Goal: Task Accomplishment & Management: Complete application form

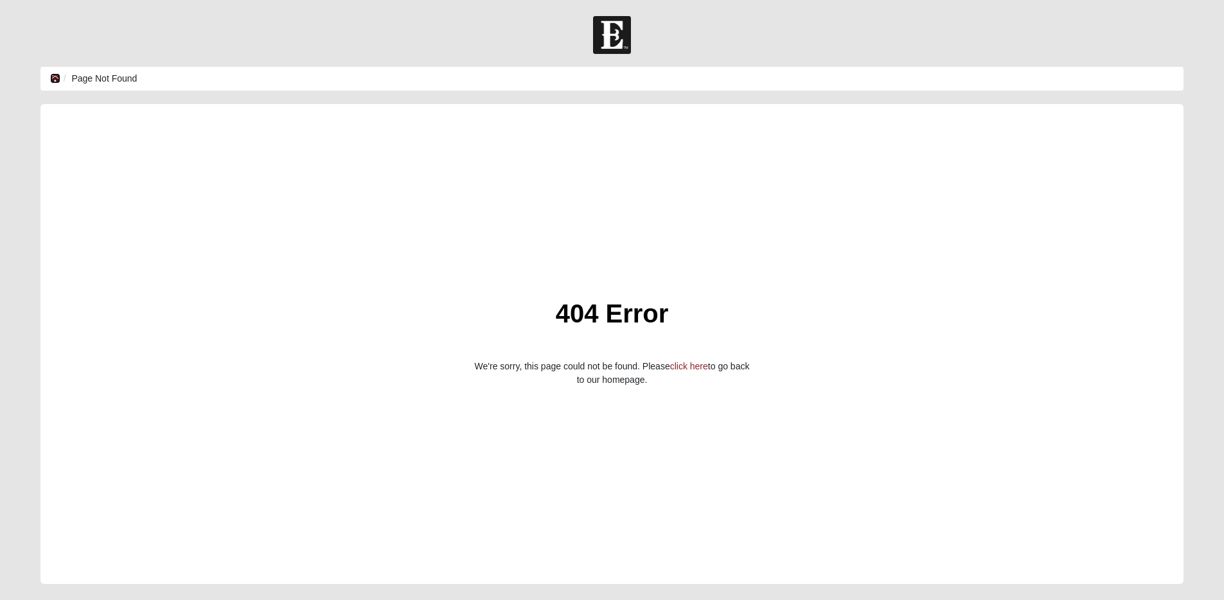
click at [50, 75] on icon at bounding box center [55, 78] width 10 height 9
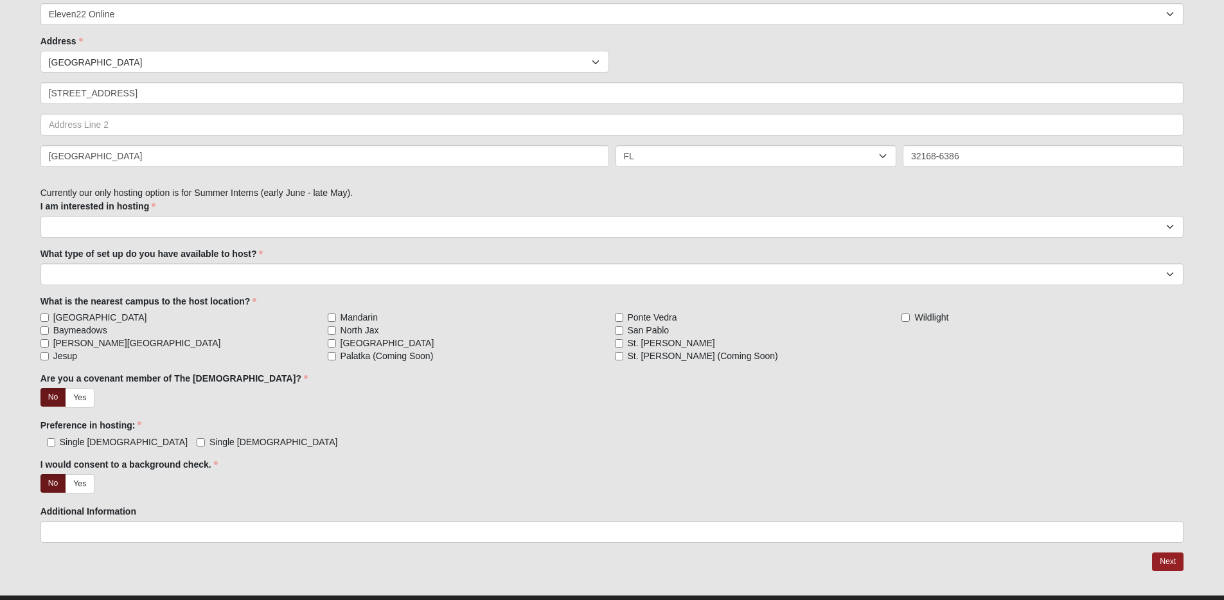
scroll to position [381, 0]
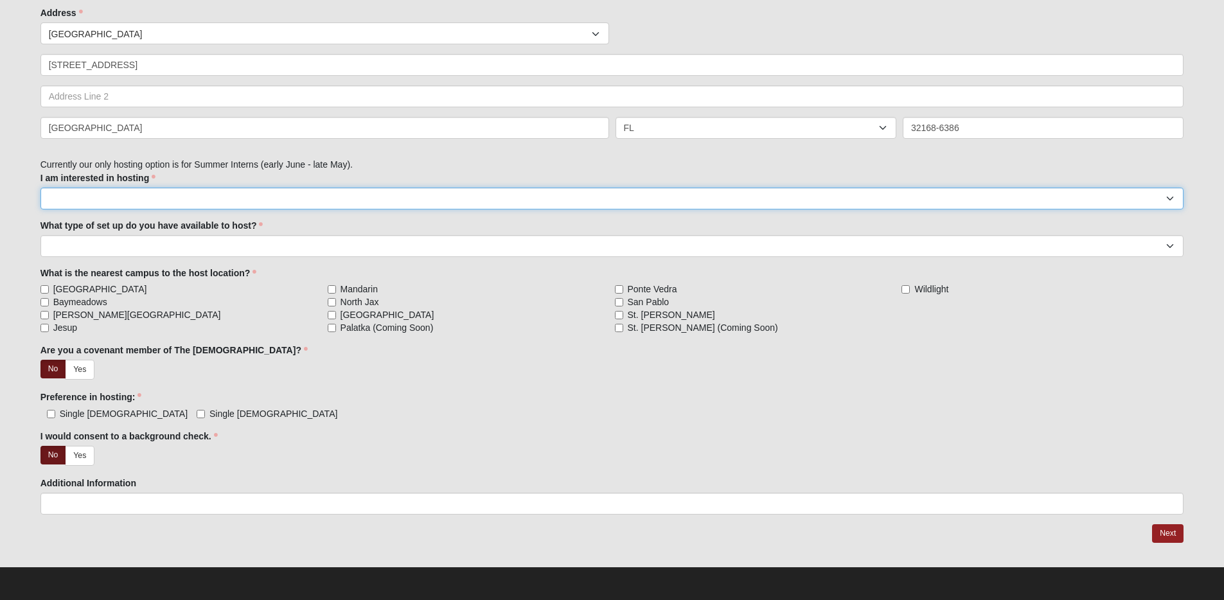
click at [598, 198] on select "Summer Intern (late May - early August)" at bounding box center [612, 199] width 1144 height 22
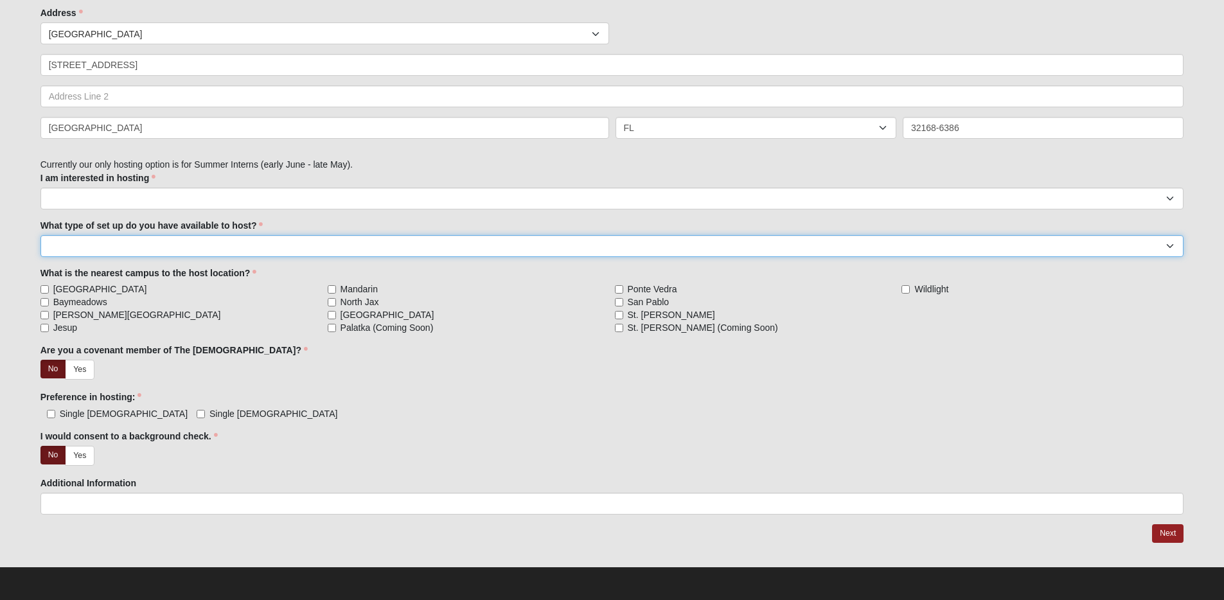
click at [607, 249] on select "Individual bedroom in primary home Mother-in-law suite or above-garage apartmen…" at bounding box center [612, 246] width 1144 height 22
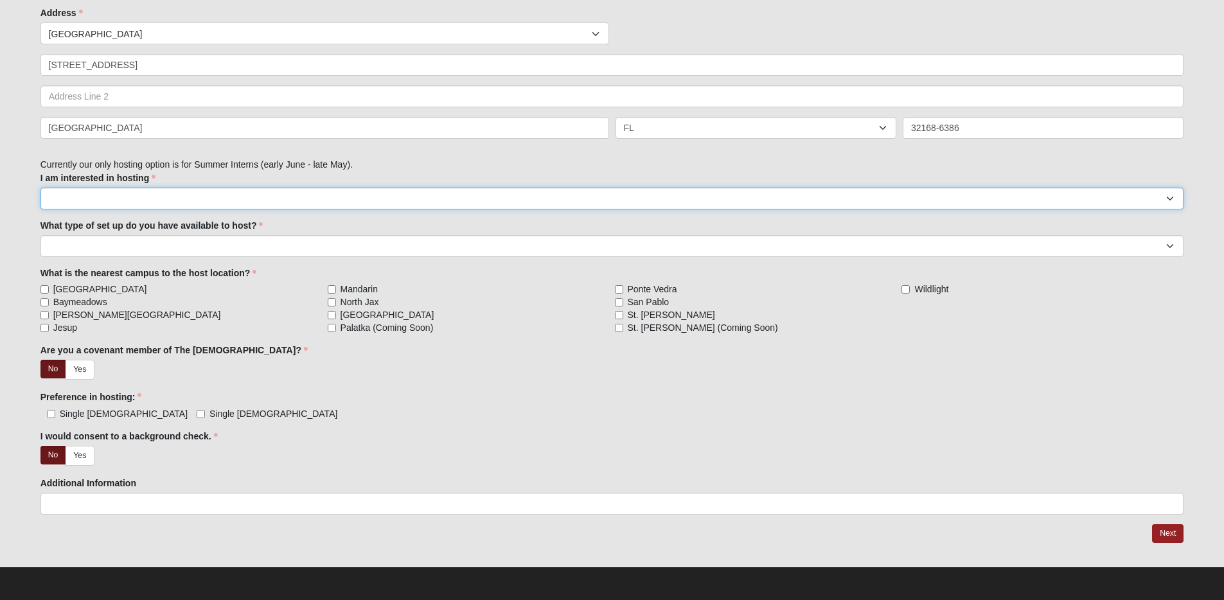
click at [249, 198] on select "Summer Intern (late May - early August)" at bounding box center [612, 199] width 1144 height 22
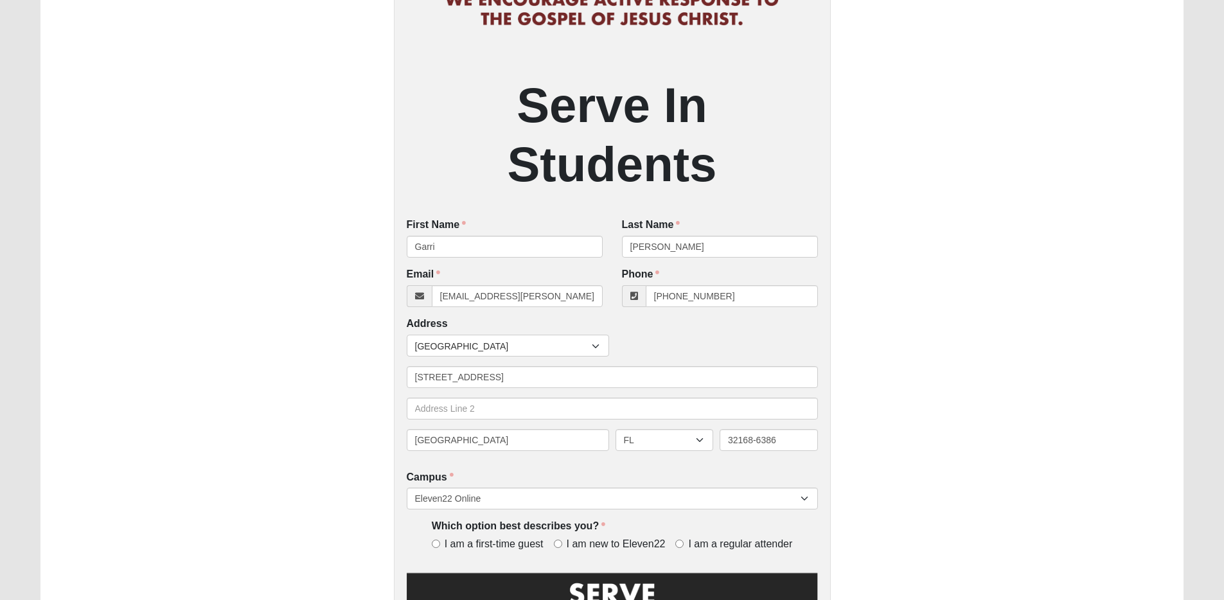
scroll to position [367, 0]
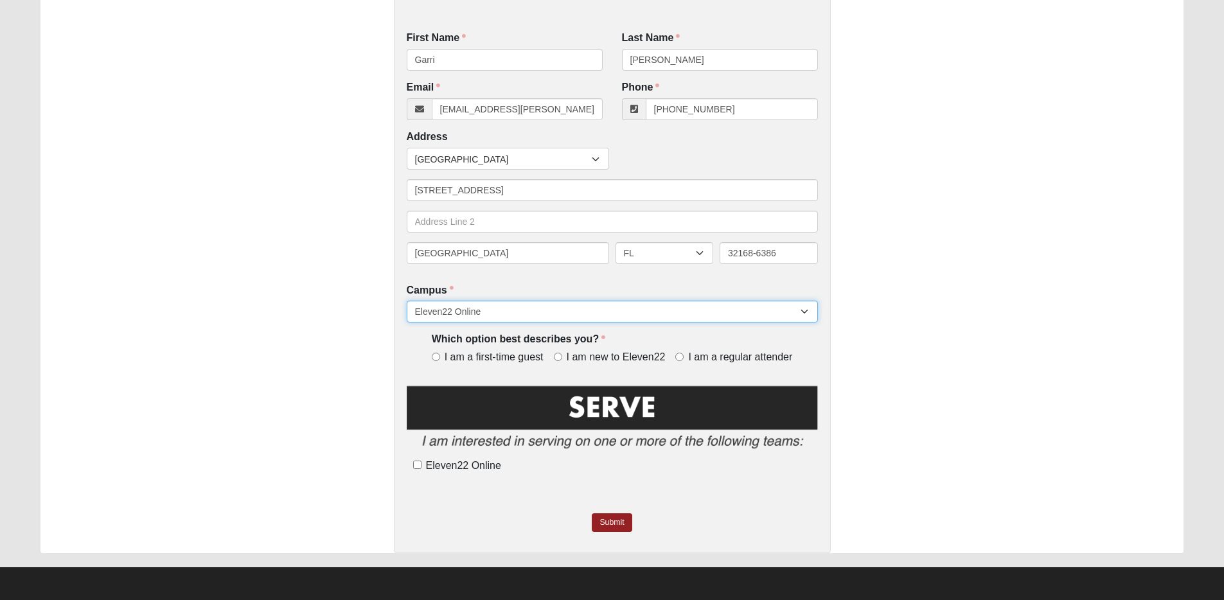
click at [499, 314] on select "Arlington Baymeadows College Park Orlando (Coming Soon) Eleven22 Online Fleming…" at bounding box center [612, 312] width 411 height 22
select select "5"
click at [407, 301] on select "Arlington Baymeadows College Park Orlando (Coming Soon) Eleven22 Online Fleming…" at bounding box center [612, 312] width 411 height 22
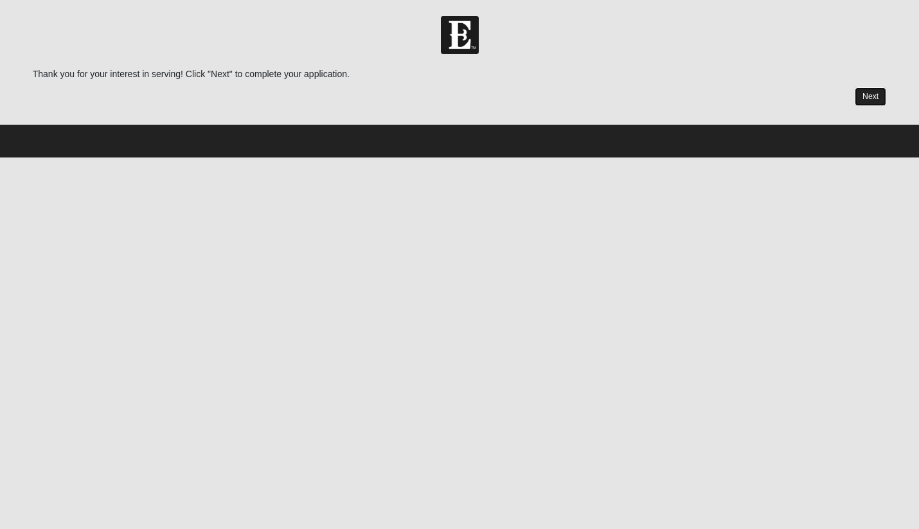
click at [873, 94] on link "Next" at bounding box center [870, 96] width 31 height 19
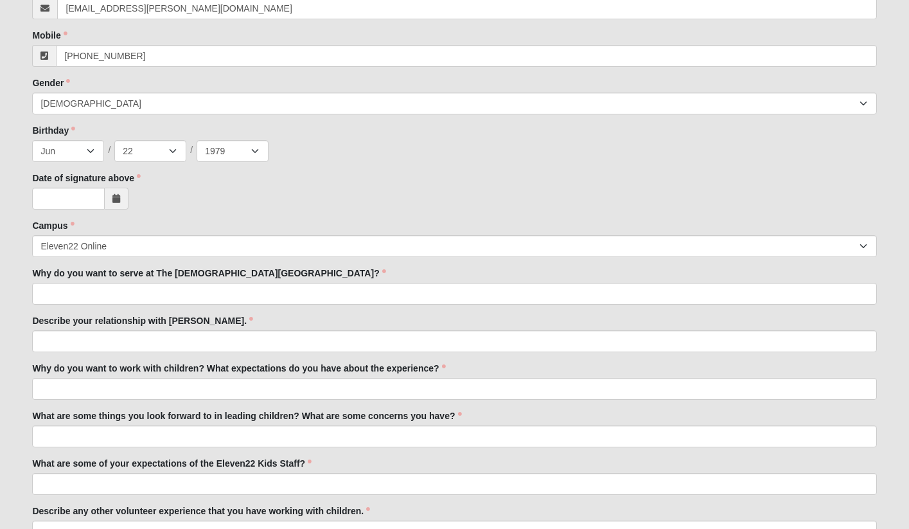
scroll to position [500, 0]
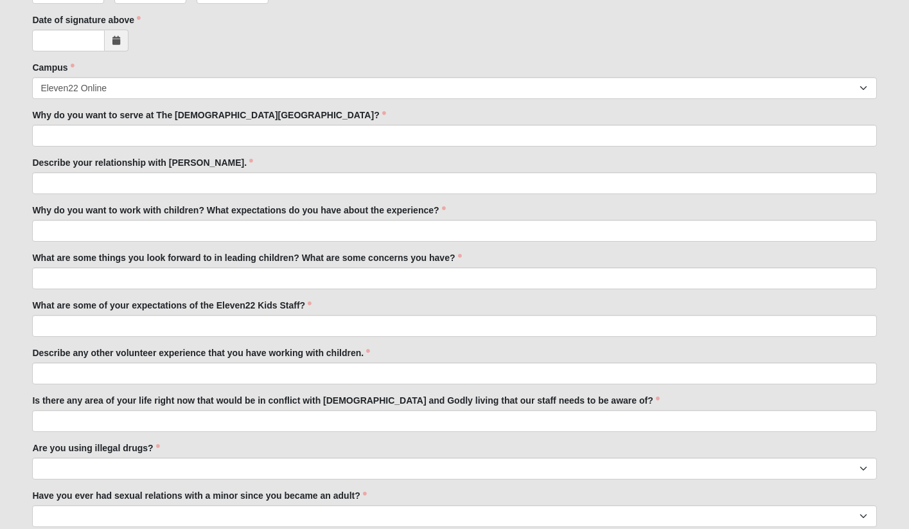
click at [116, 42] on icon at bounding box center [116, 40] width 8 height 9
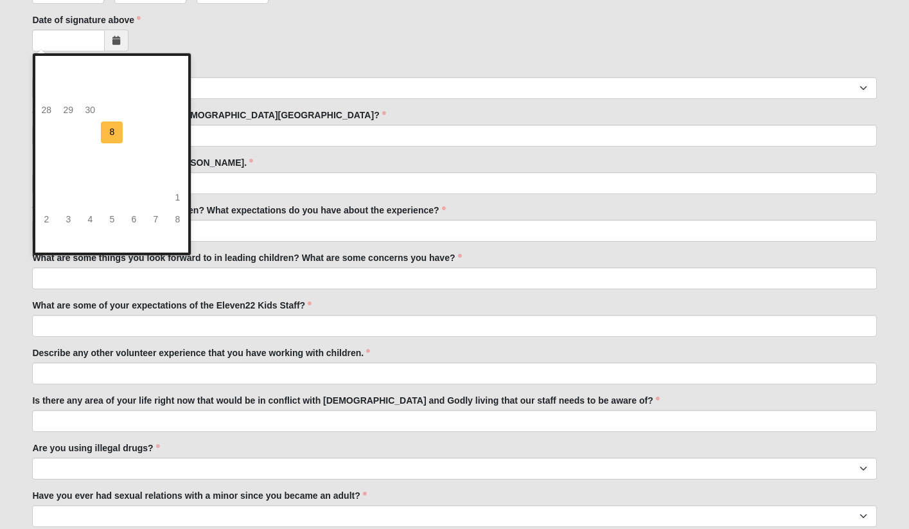
click at [116, 134] on td "8" at bounding box center [112, 132] width 22 height 22
type input "10/08/2025"
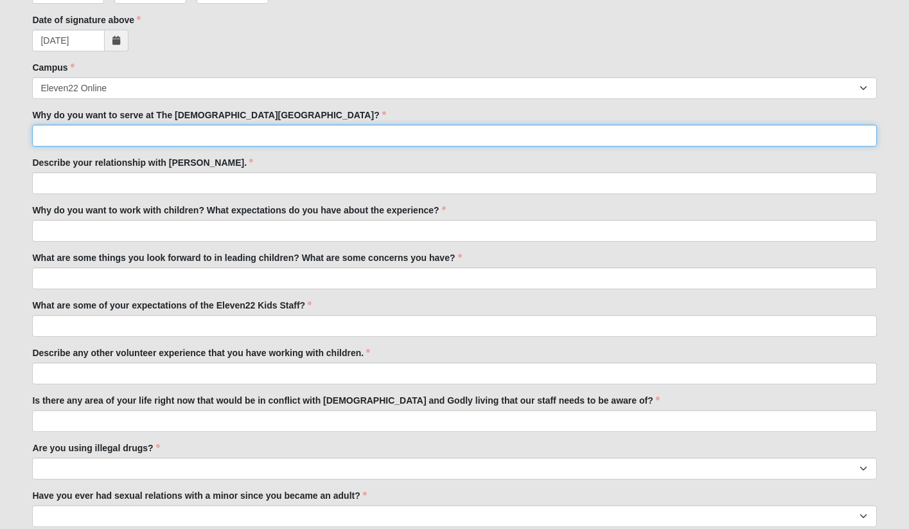
click at [174, 139] on input "Why do you want to serve at The Church of Eleven22?" at bounding box center [454, 136] width 844 height 22
type input "dfgdfzg"
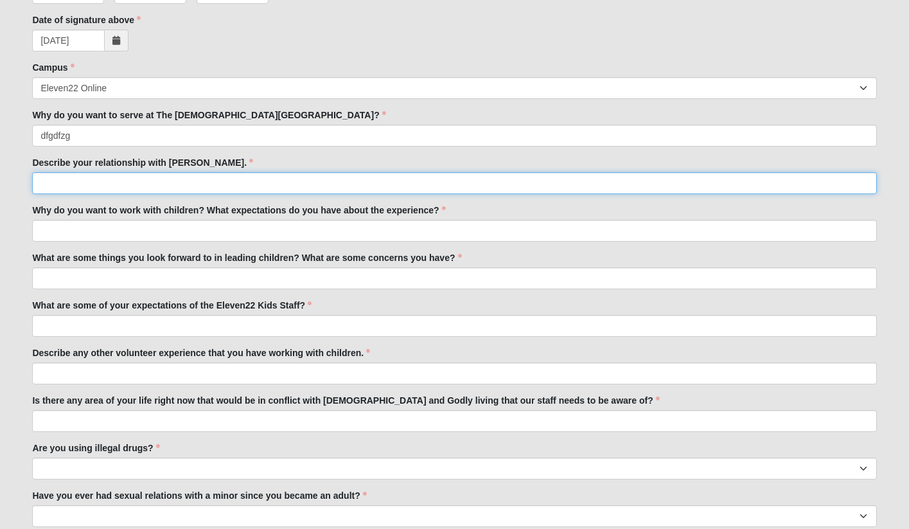
click at [165, 187] on input "Describe your relationship with Jesus." at bounding box center [454, 183] width 844 height 22
type input "fdgzdfg"
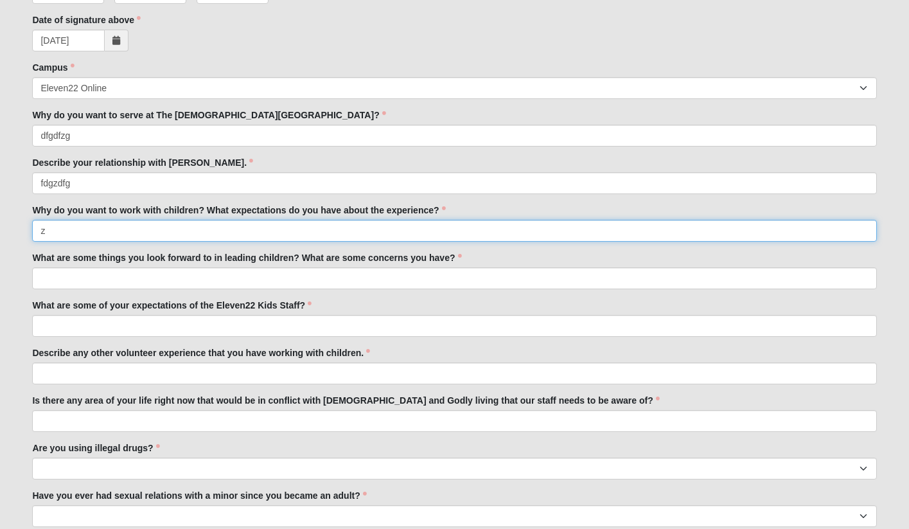
click at [156, 234] on input "z" at bounding box center [454, 231] width 844 height 22
type input "zdfgz"
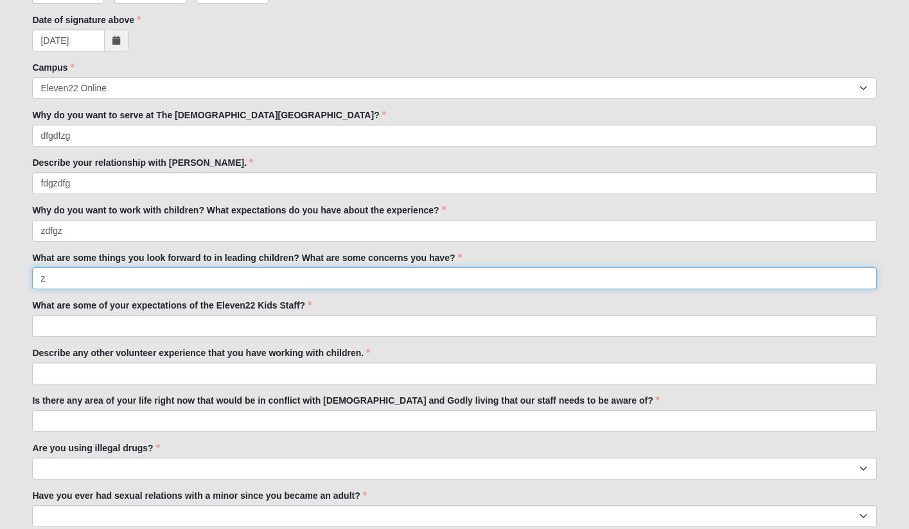
click at [141, 276] on input "z" at bounding box center [454, 278] width 844 height 22
type input "zdfzdg"
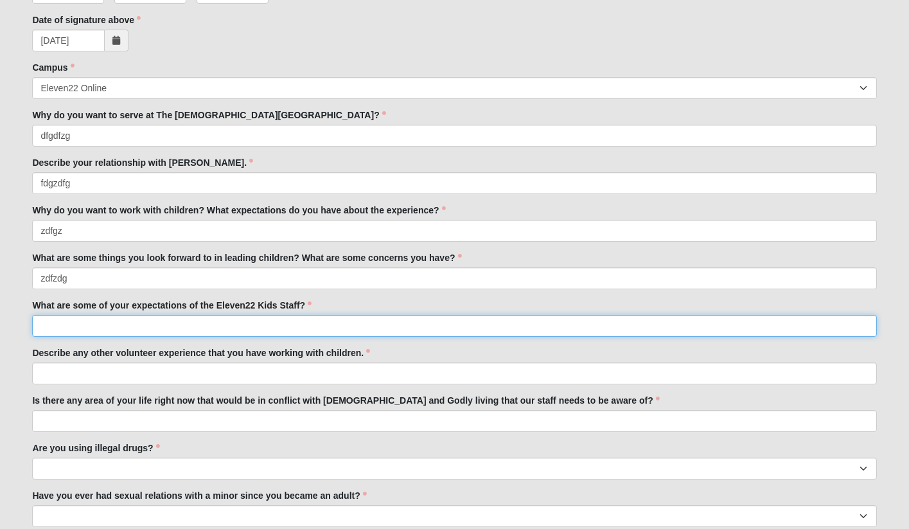
click at [122, 322] on input "What are some of your expectations of the Eleven22 Kids Staff?" at bounding box center [454, 326] width 844 height 22
type input "zdgds"
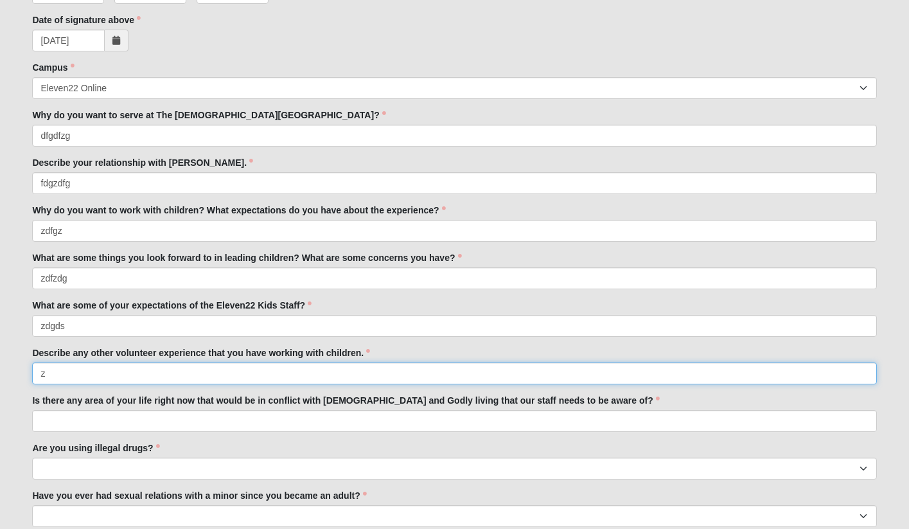
click at [120, 375] on input "z" at bounding box center [454, 373] width 844 height 22
type input "zsdgszg"
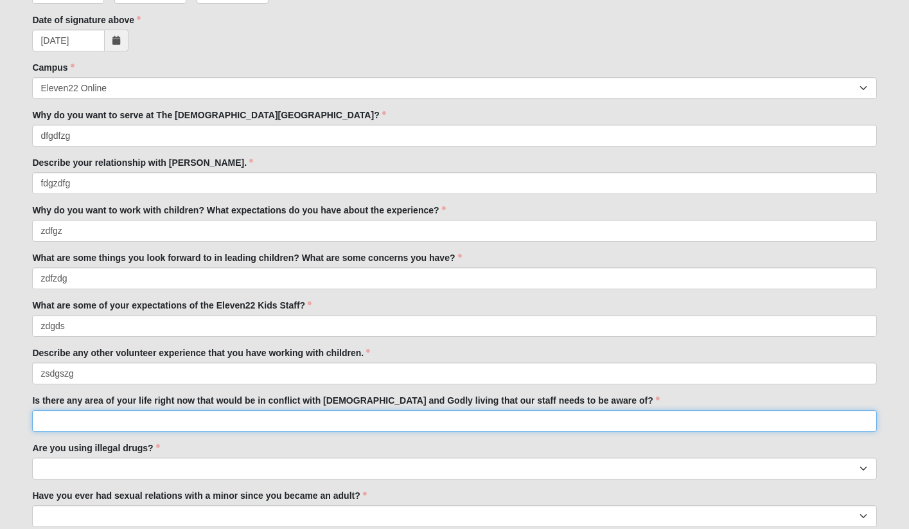
click at [121, 420] on input "Is there any area of your life right now that would be in conflict with biblica…" at bounding box center [454, 421] width 844 height 22
type input "zdgzds"
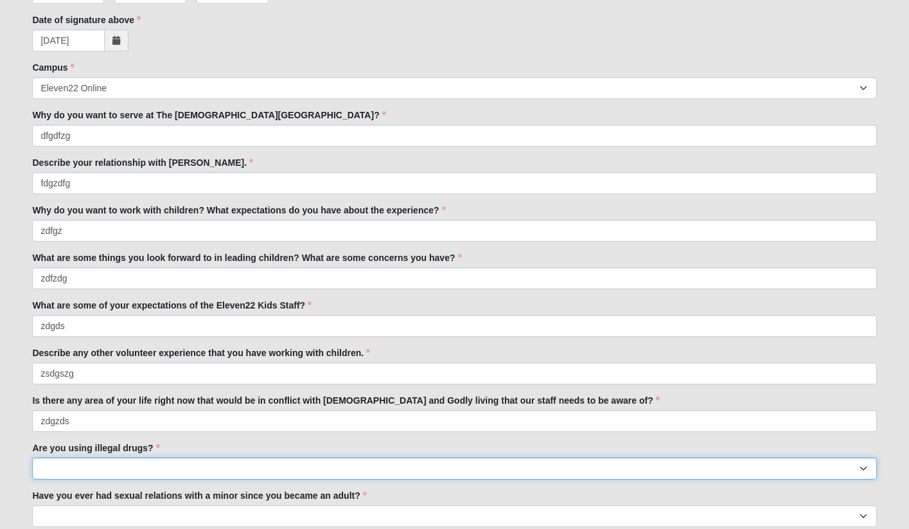
click at [140, 467] on select "Yes No" at bounding box center [454, 469] width 844 height 22
select select "Yes"
click at [32, 458] on select "Yes No" at bounding box center [454, 469] width 844 height 22
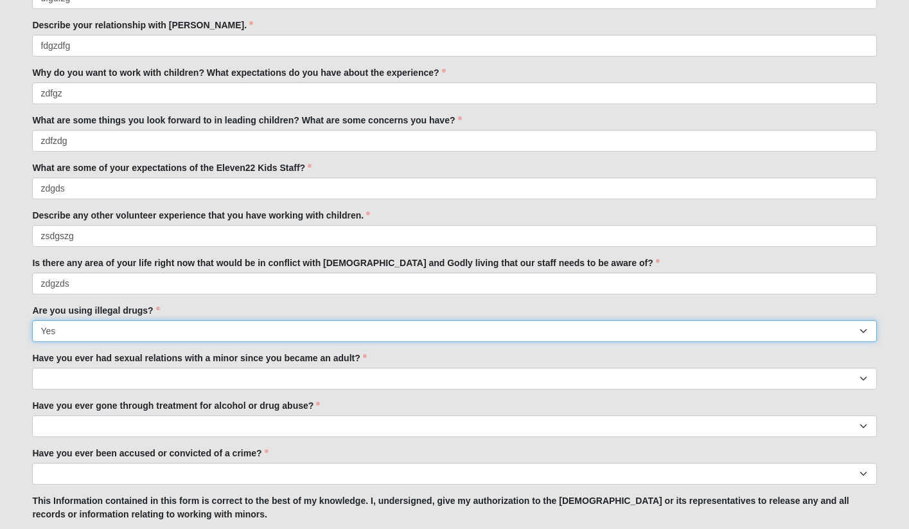
scroll to position [712, 0]
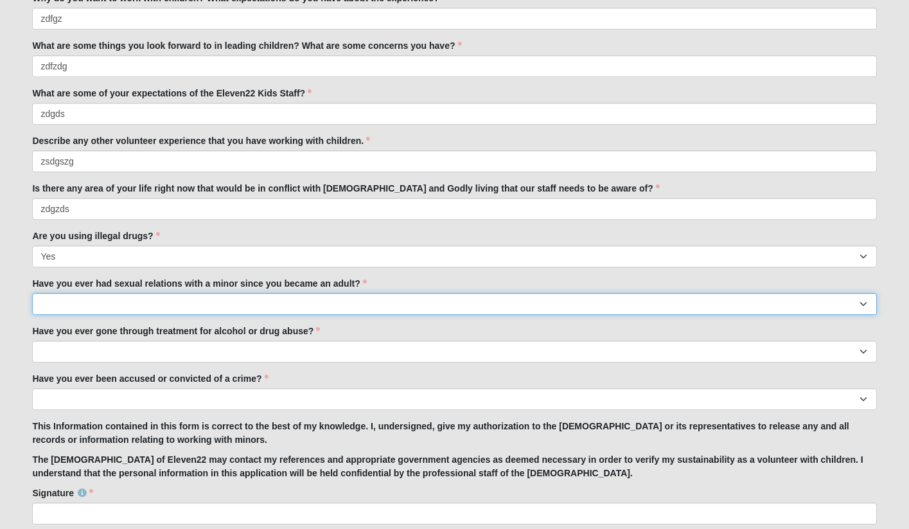
click at [94, 298] on select "Yes No" at bounding box center [454, 304] width 844 height 22
select select "Yes"
click at [32, 293] on select "Yes No" at bounding box center [454, 304] width 844 height 22
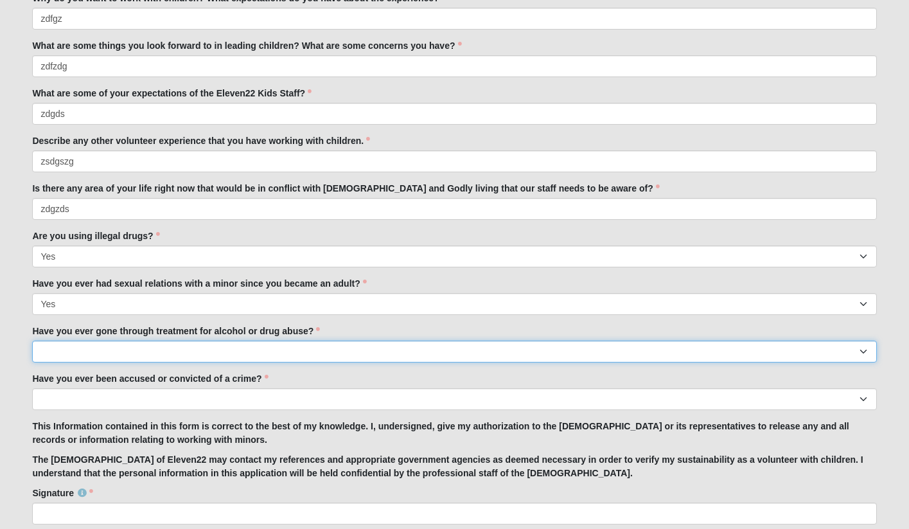
click at [99, 359] on select "Yes No" at bounding box center [454, 352] width 844 height 22
select select "Yes"
click at [32, 341] on select "Yes No" at bounding box center [454, 352] width 844 height 22
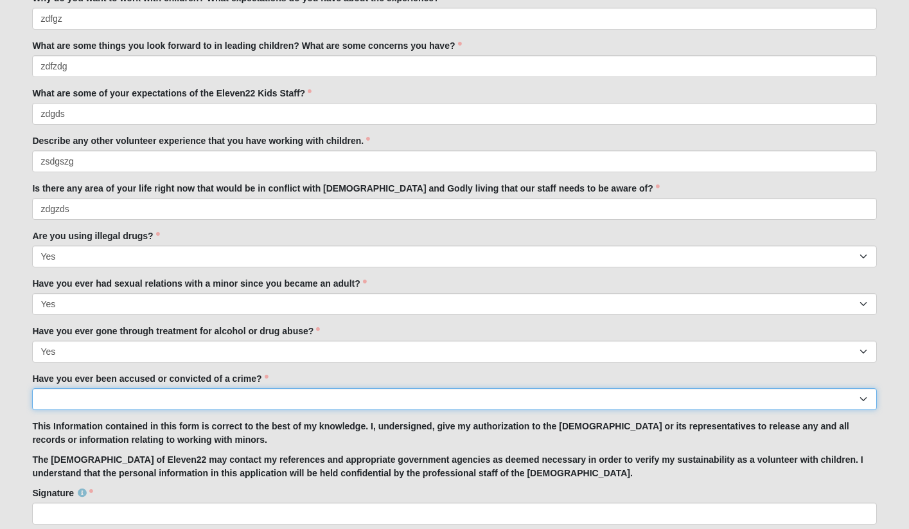
click at [125, 403] on select "Yes No" at bounding box center [454, 399] width 844 height 22
select select "Yes"
click at [32, 388] on select "Yes No" at bounding box center [454, 399] width 844 height 22
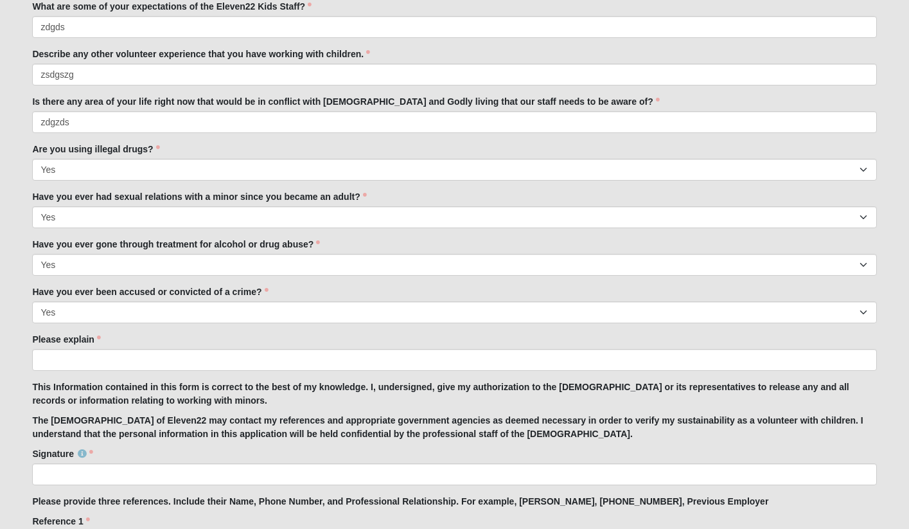
scroll to position [884, 0]
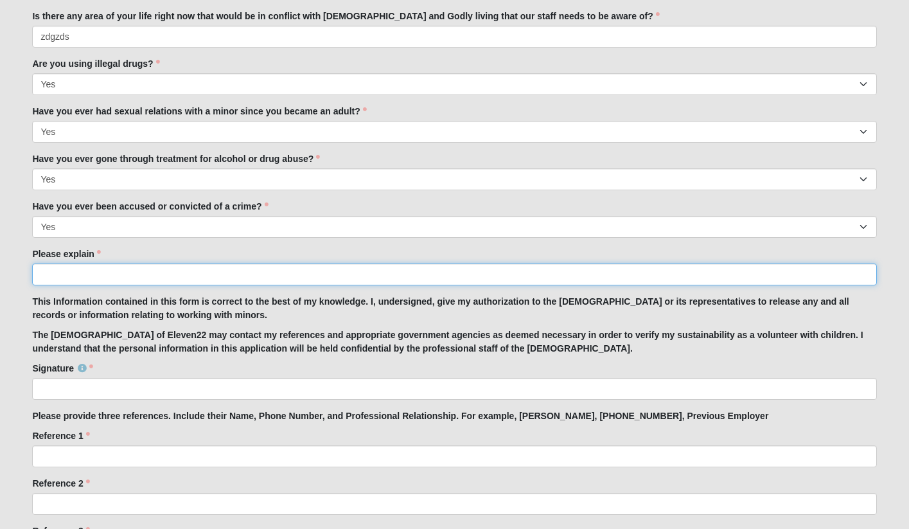
click at [128, 271] on input "Please explain" at bounding box center [454, 274] width 844 height 22
type input "gdzxg"
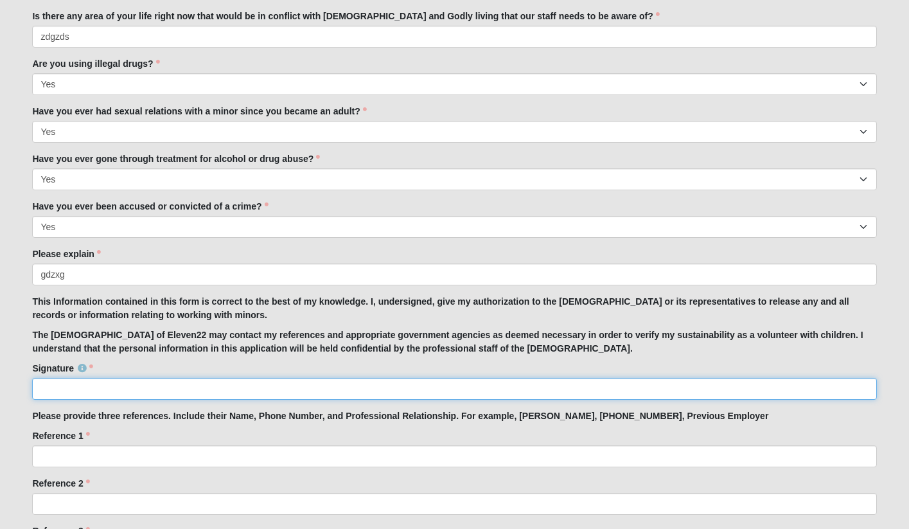
click at [115, 396] on input "Signature" at bounding box center [454, 389] width 844 height 22
type input "zdgdzsg"
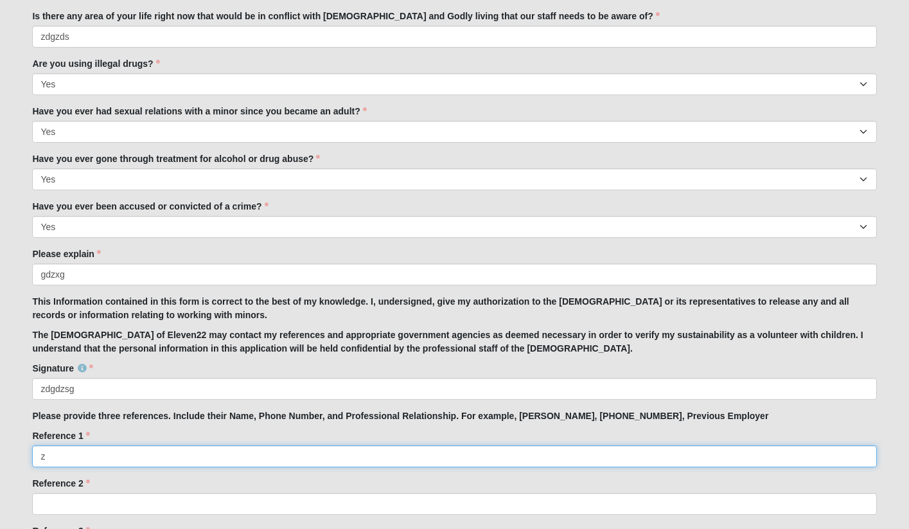
click at [98, 457] on input "z" at bounding box center [454, 456] width 844 height 22
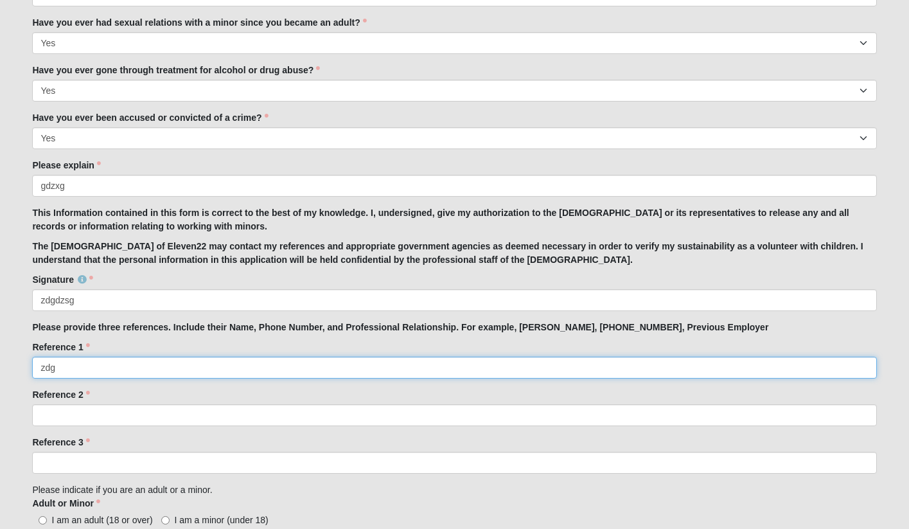
scroll to position [986, 0]
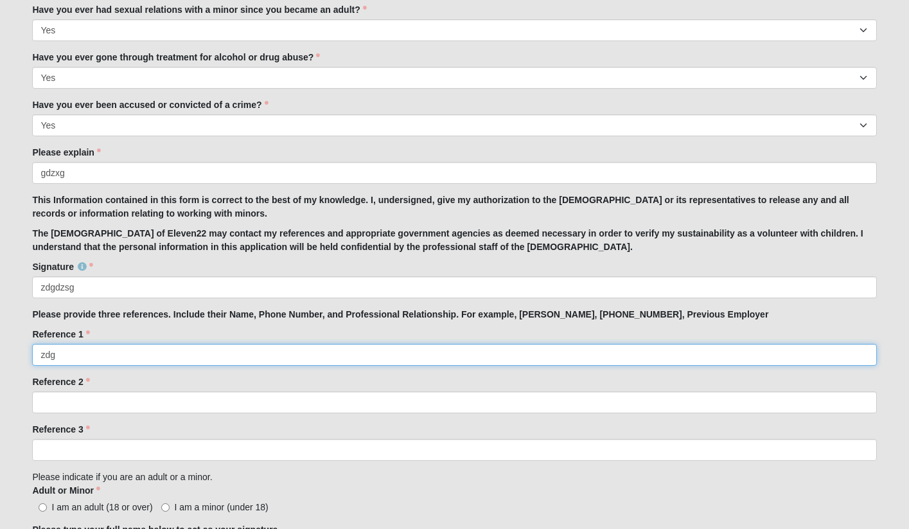
type input "zdg"
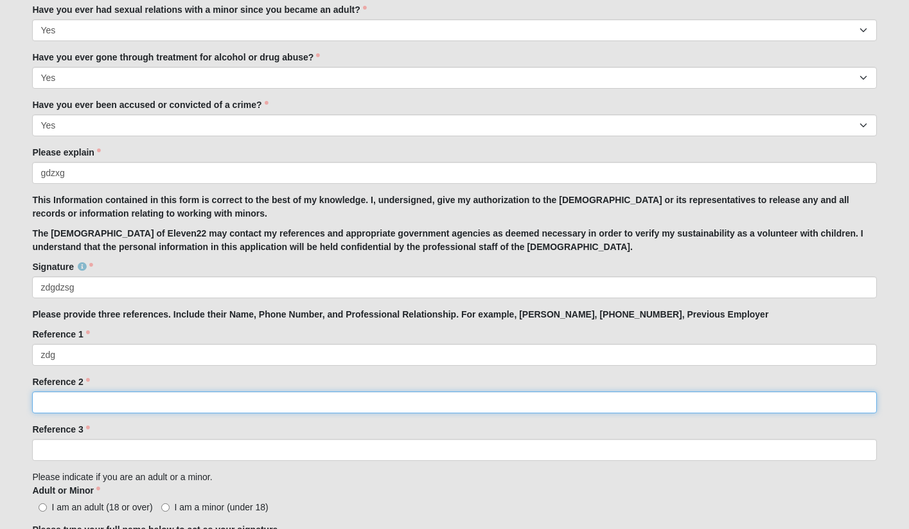
click at [104, 409] on input "Reference 2" at bounding box center [454, 402] width 844 height 22
type input "zdg"
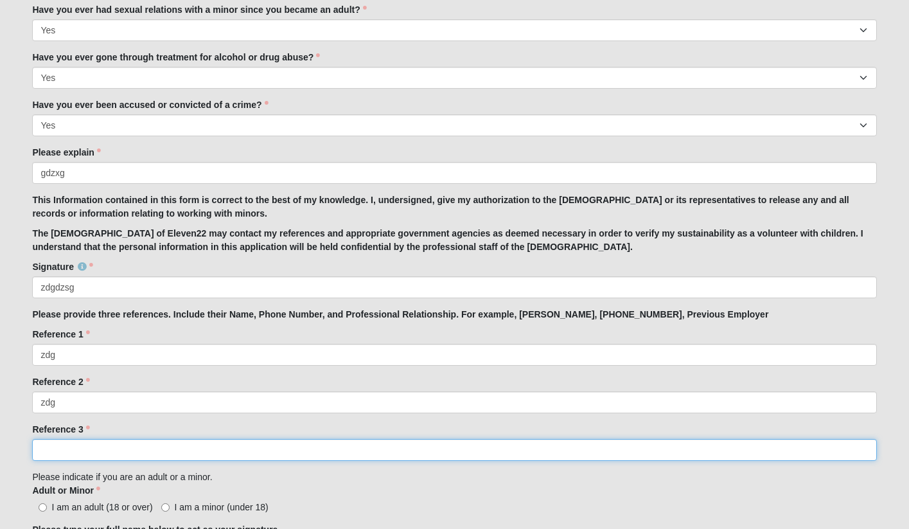
click at [105, 447] on input "Reference 3" at bounding box center [454, 450] width 844 height 22
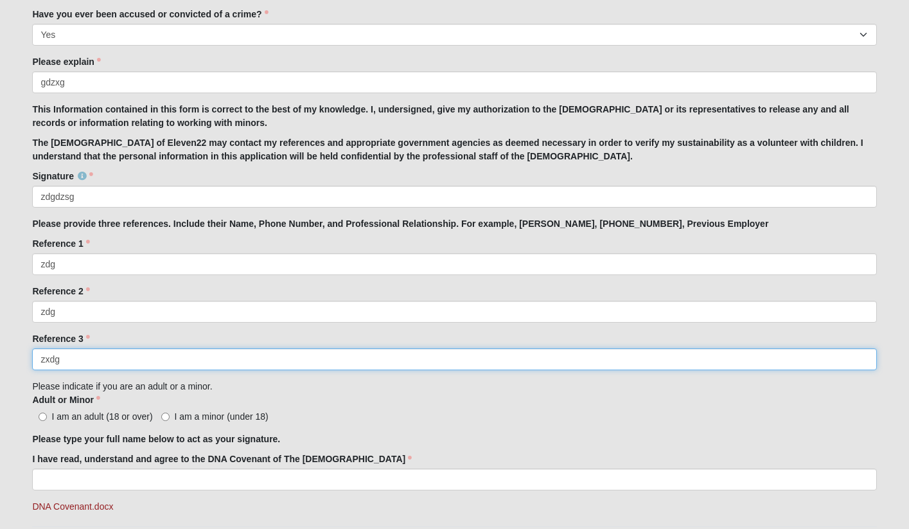
scroll to position [1085, 0]
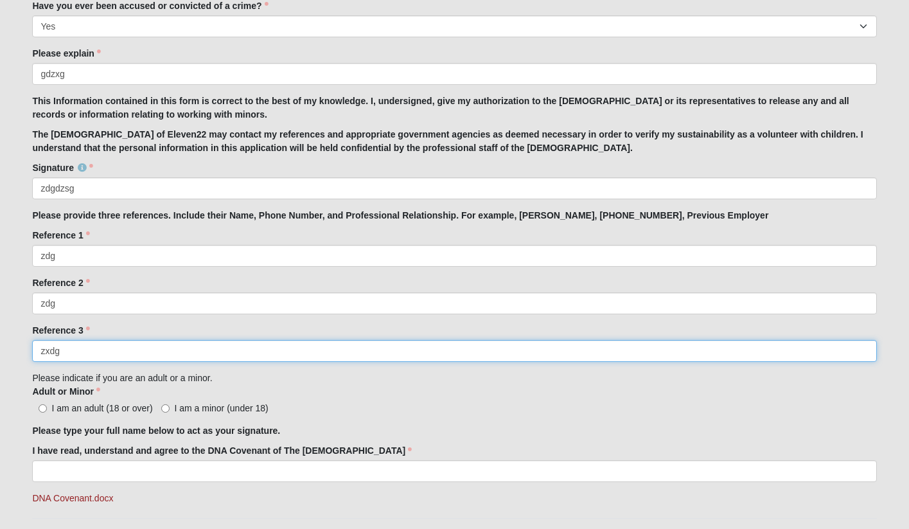
type input "zxdg"
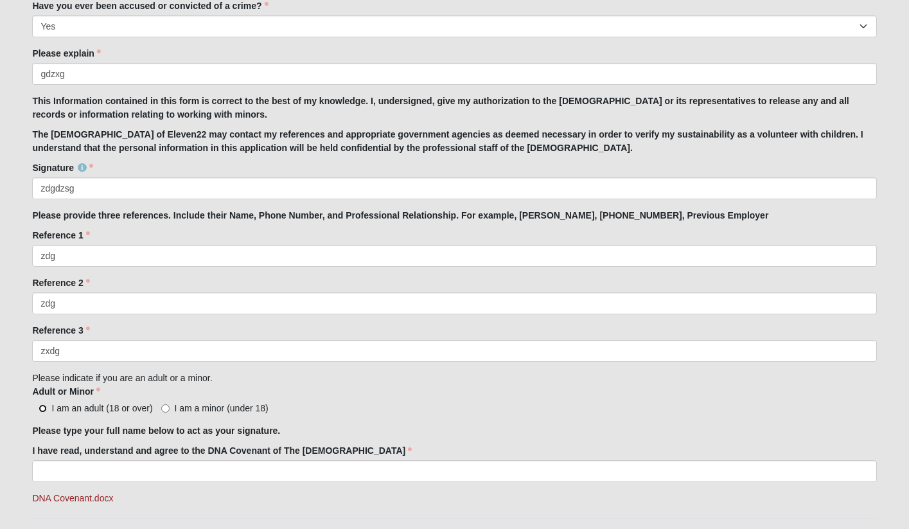
click at [46, 406] on input "I am an adult (18 or over)" at bounding box center [43, 408] width 8 height 8
radio input "true"
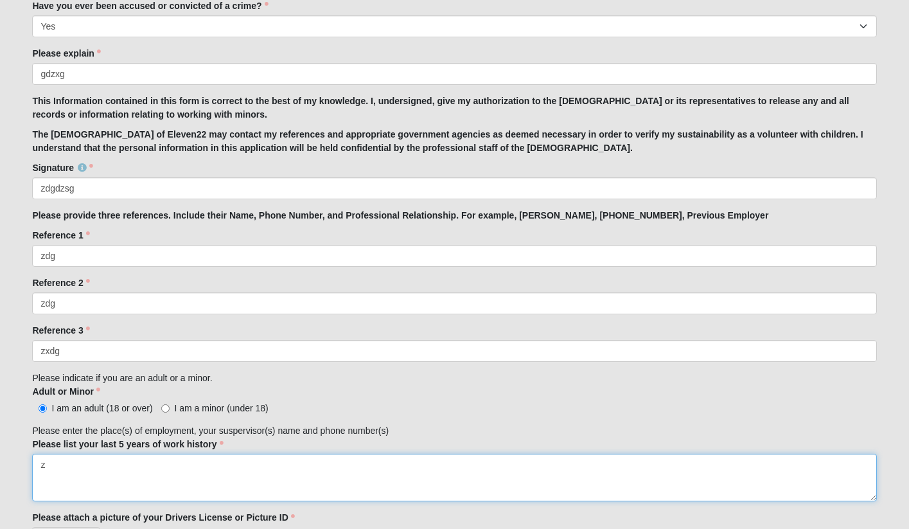
click at [121, 473] on textarea "z" at bounding box center [454, 478] width 844 height 48
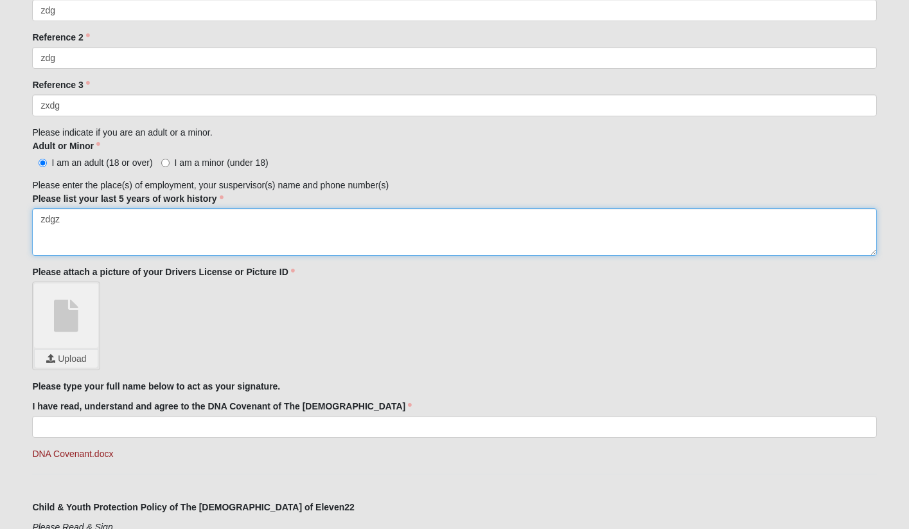
scroll to position [1332, 0]
type textarea "zdgz"
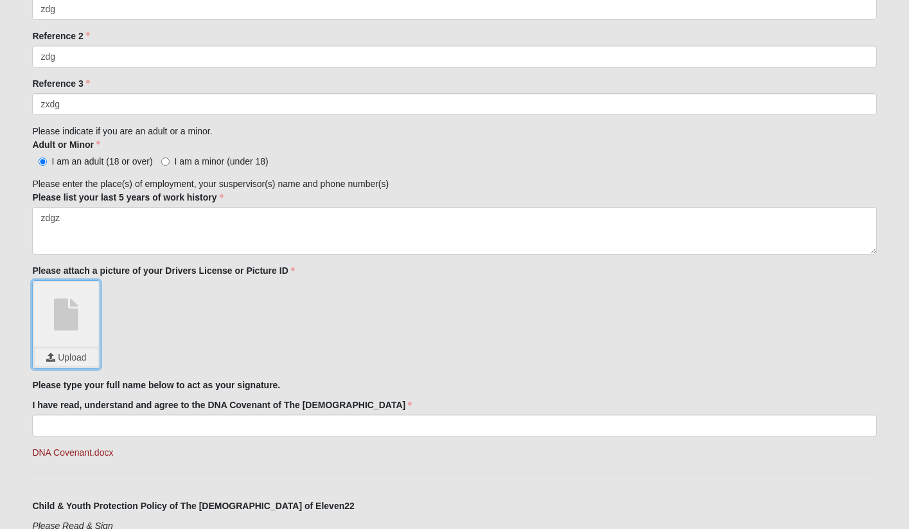
click at [77, 361] on input "file" at bounding box center [66, 357] width 63 height 18
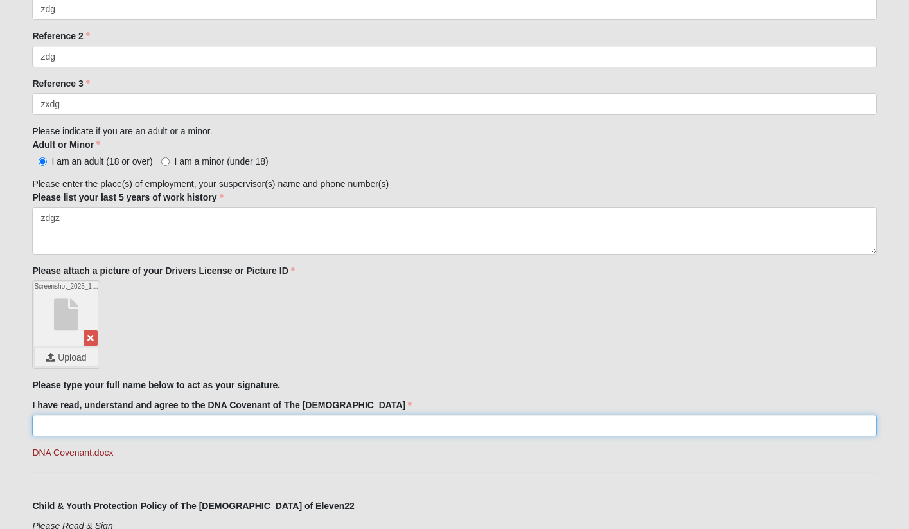
click at [114, 421] on input "I have read, understand and agree to the DNA Covenant of The Church of Eleven22" at bounding box center [454, 426] width 844 height 22
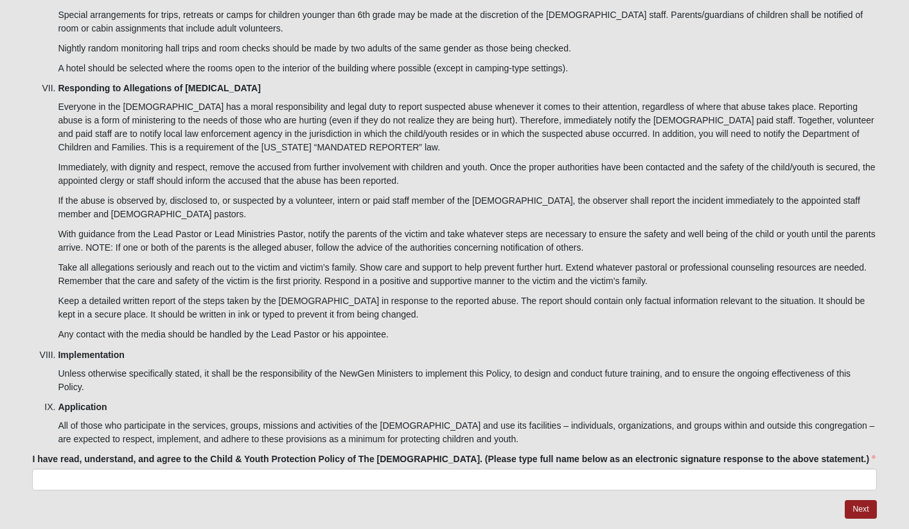
scroll to position [4029, 0]
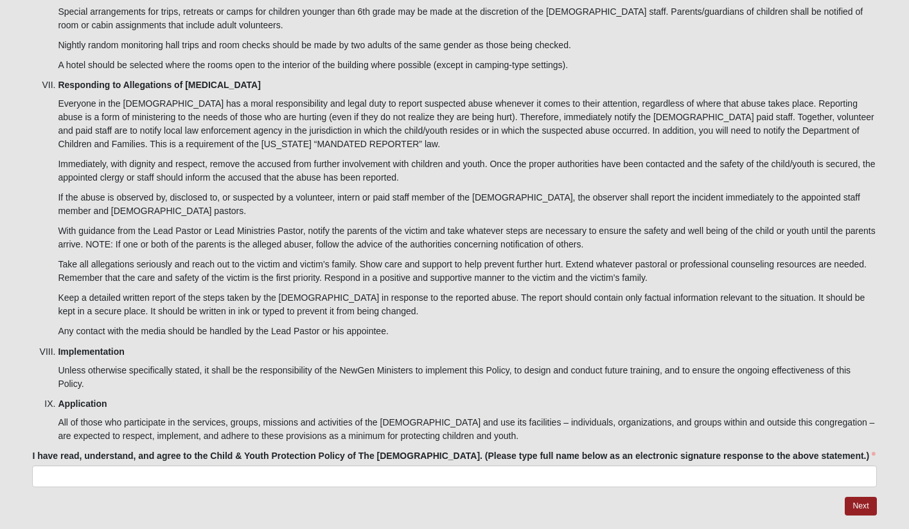
type input "xzdgxdzg"
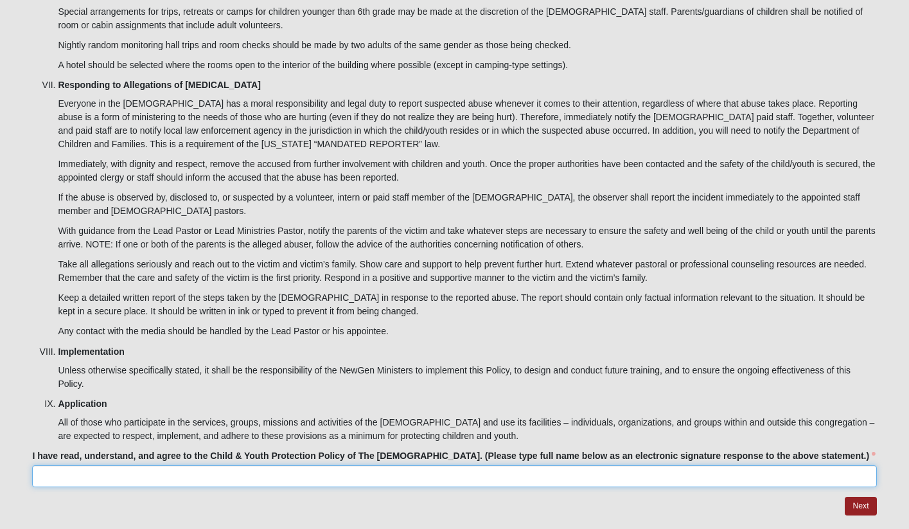
click at [187, 465] on input "I have read, understand, and agree to the Child & Youth Protection Policy of Th…" at bounding box center [454, 476] width 844 height 22
type input "zdgdxzg"
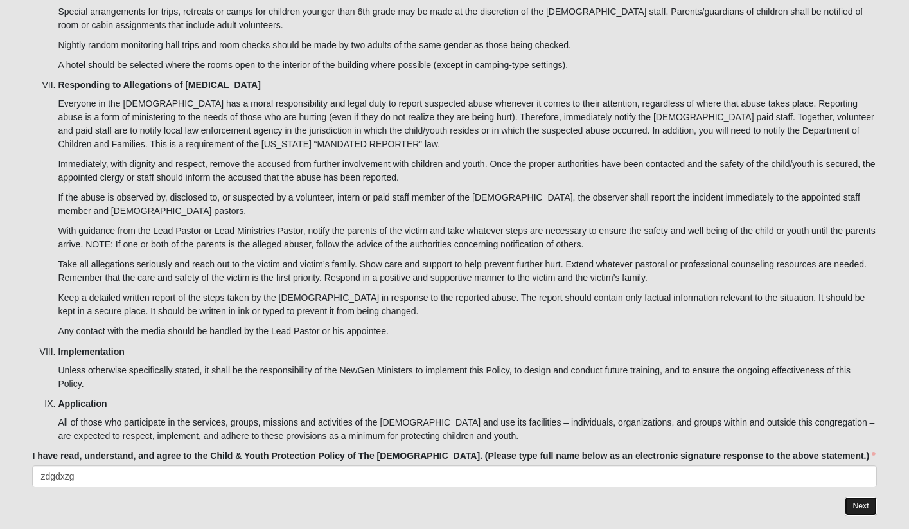
click at [856, 497] on link "Next" at bounding box center [860, 506] width 31 height 19
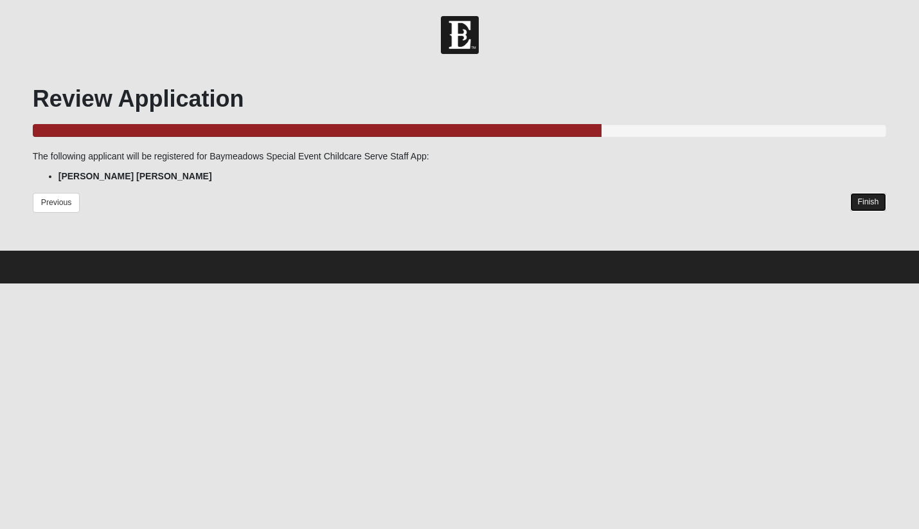
click at [864, 200] on link "Finish" at bounding box center [868, 202] width 37 height 19
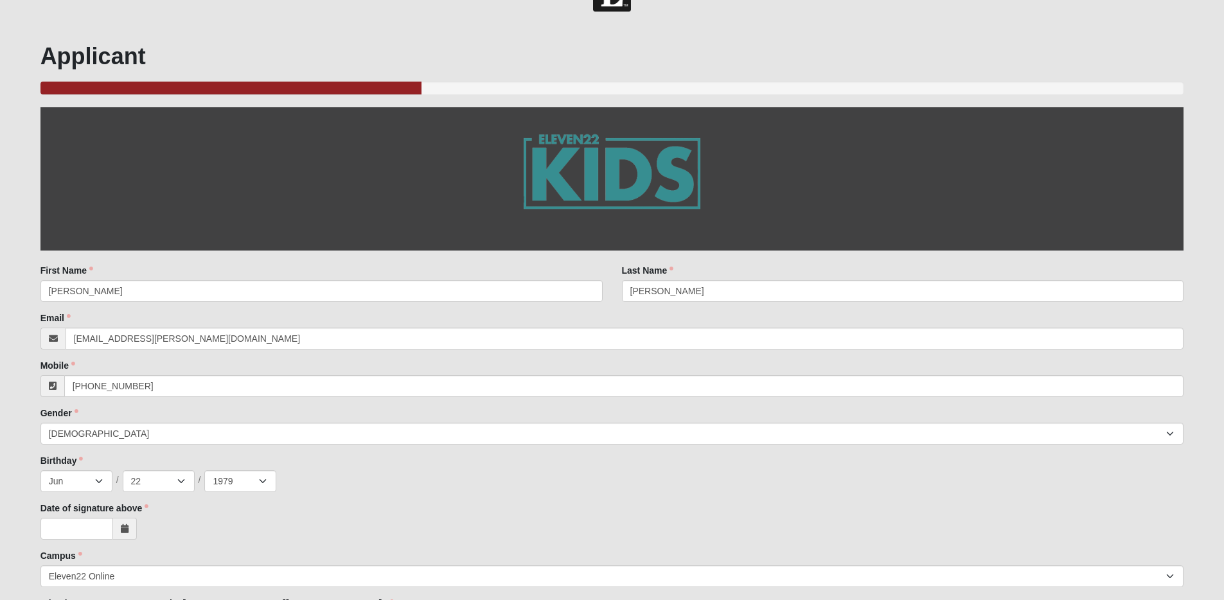
scroll to position [42, 0]
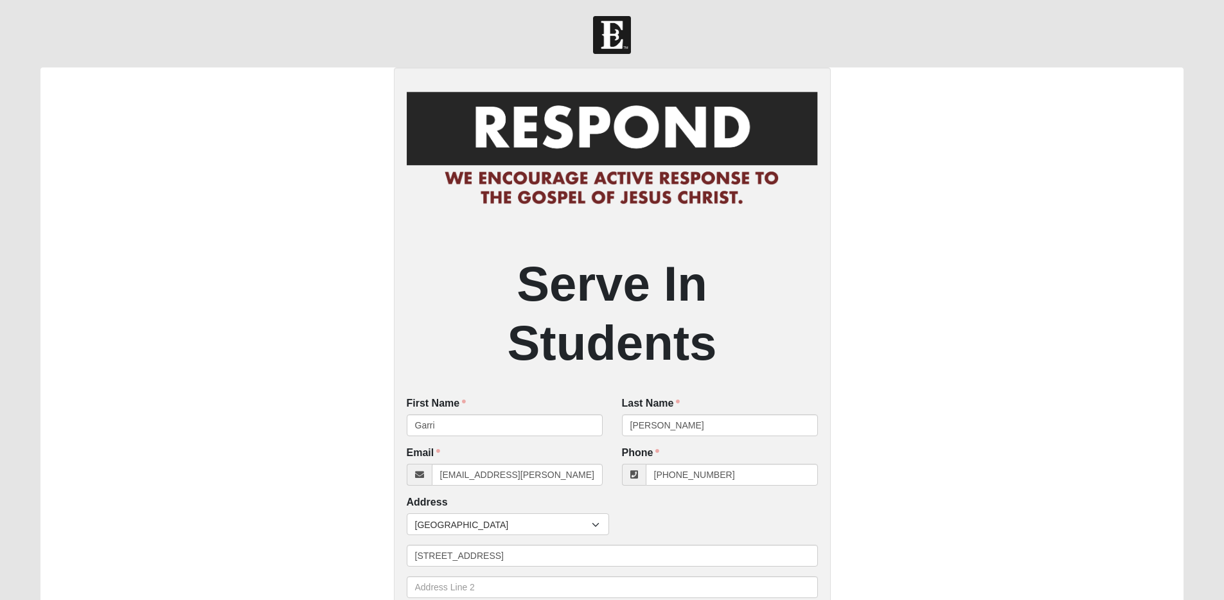
scroll to position [367, 0]
